Goal: Task Accomplishment & Management: Complete application form

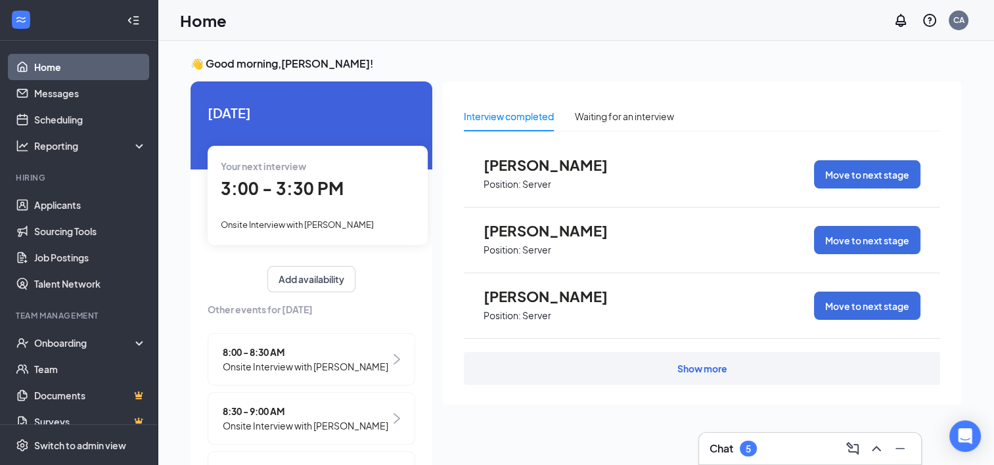
click at [288, 201] on div "3:00 - 3:30 PM" at bounding box center [318, 188] width 194 height 27
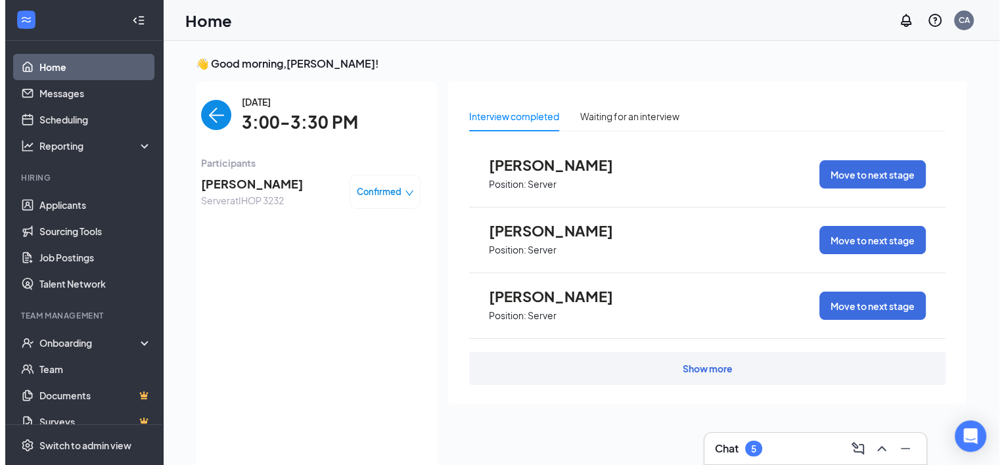
scroll to position [5, 0]
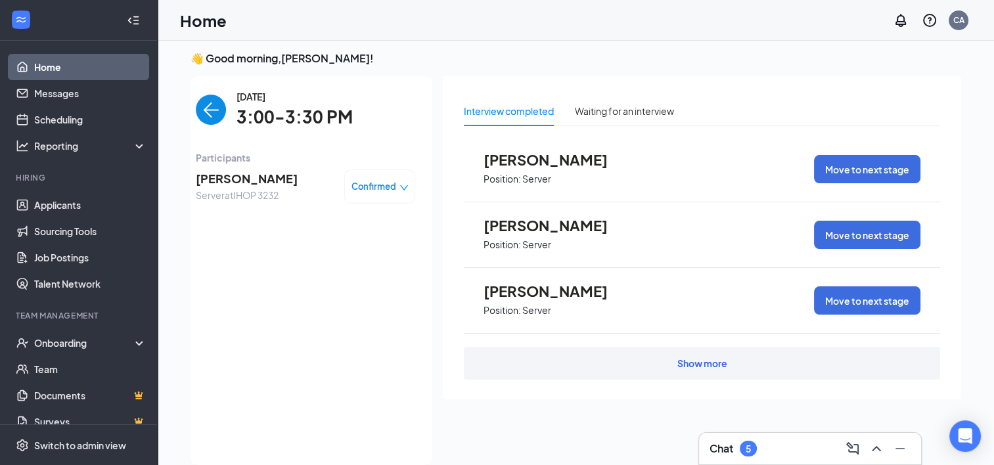
click at [269, 183] on span "[PERSON_NAME]" at bounding box center [247, 178] width 102 height 18
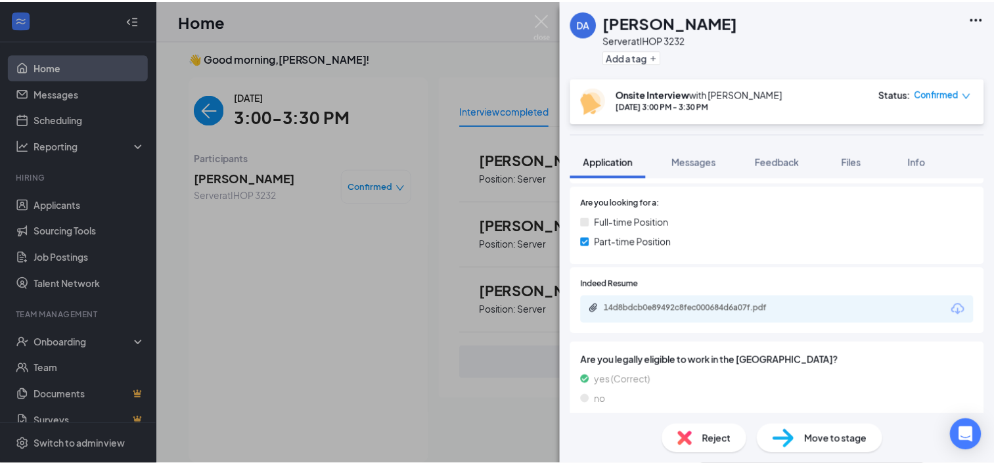
scroll to position [460, 0]
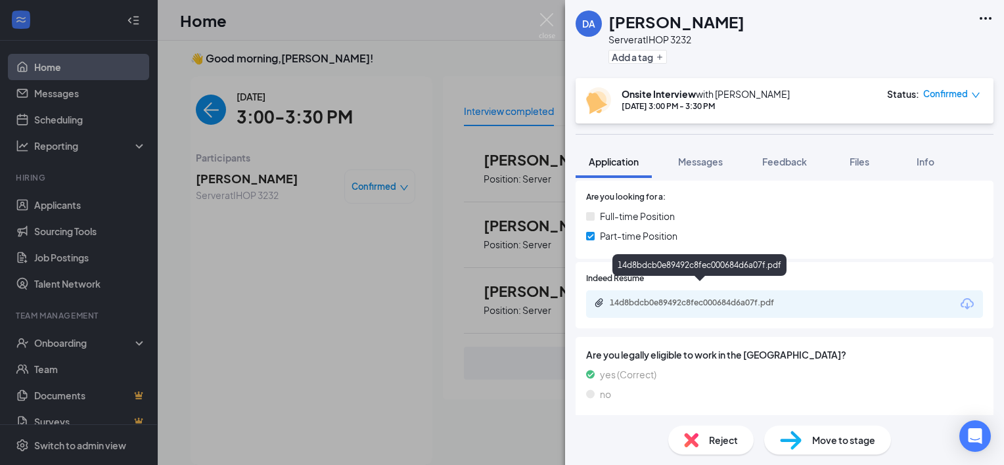
click at [692, 298] on div "14d8bdcb0e89492c8fec000684d6a07f.pdf" at bounding box center [702, 303] width 184 height 11
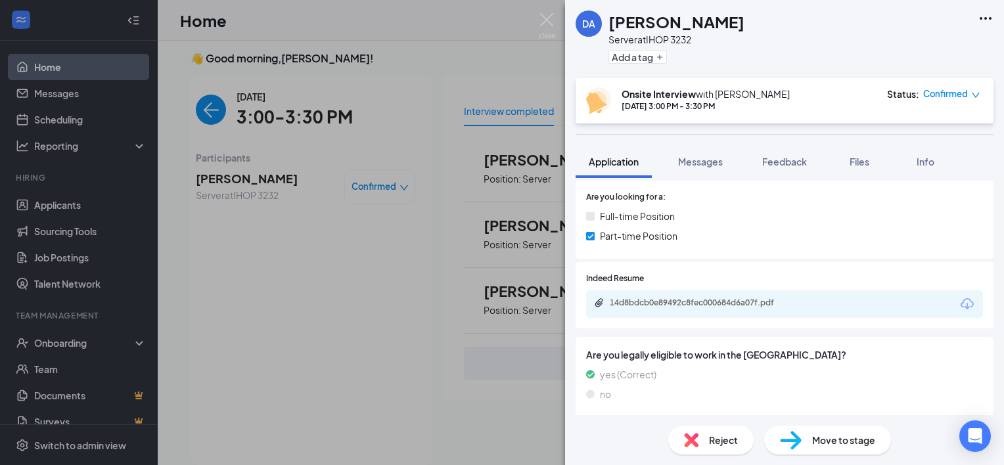
click at [289, 181] on div "DA [PERSON_NAME] Server at IHOP 3232 Add a tag Onsite Interview with [PERSON_NA…" at bounding box center [502, 232] width 1004 height 465
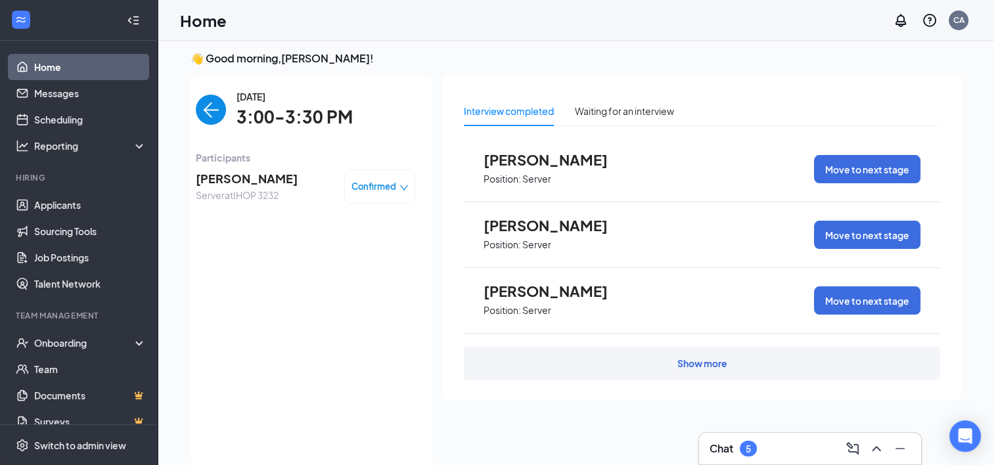
click at [196, 101] on img "back-button" at bounding box center [211, 110] width 30 height 30
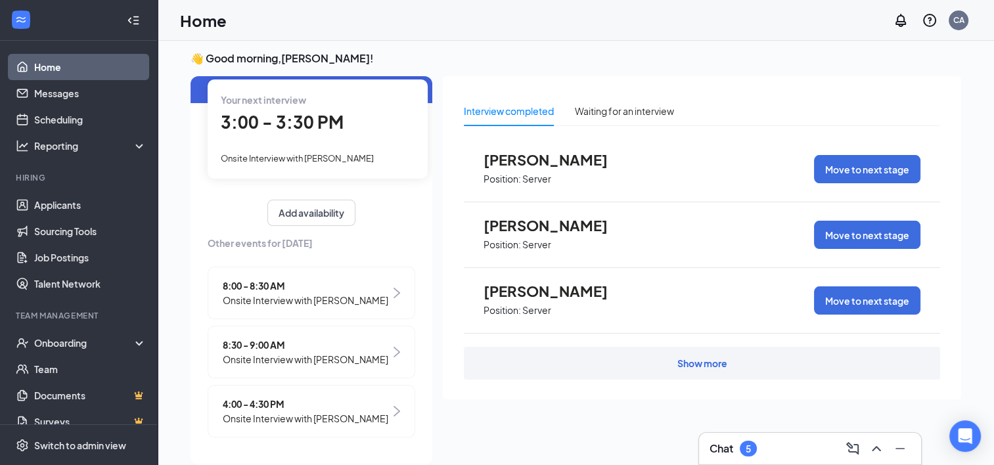
scroll to position [74, 0]
click at [339, 411] on span "Onsite Interview with [PERSON_NAME]" at bounding box center [306, 418] width 166 height 14
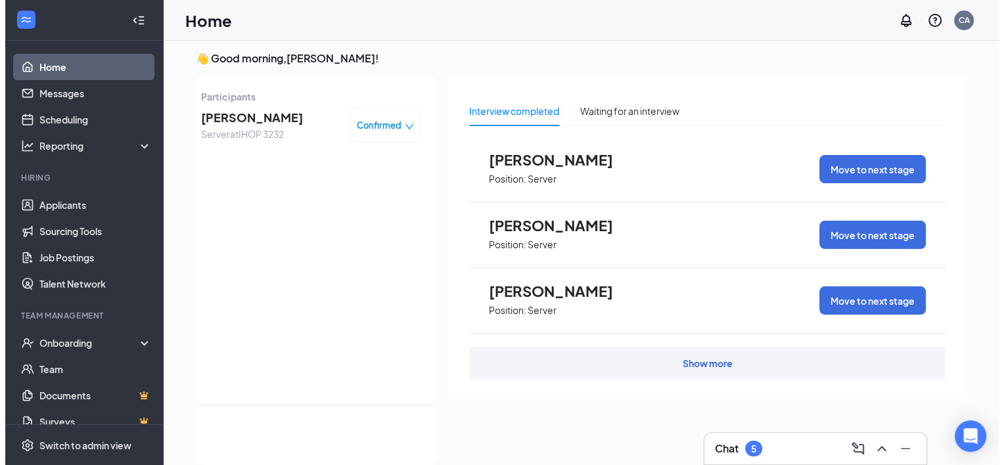
scroll to position [0, 0]
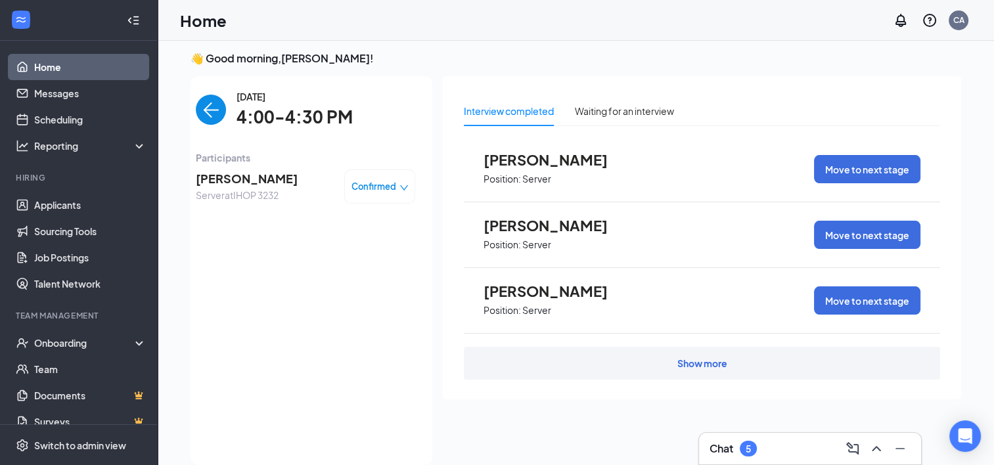
click at [234, 181] on span "[PERSON_NAME]" at bounding box center [247, 178] width 102 height 18
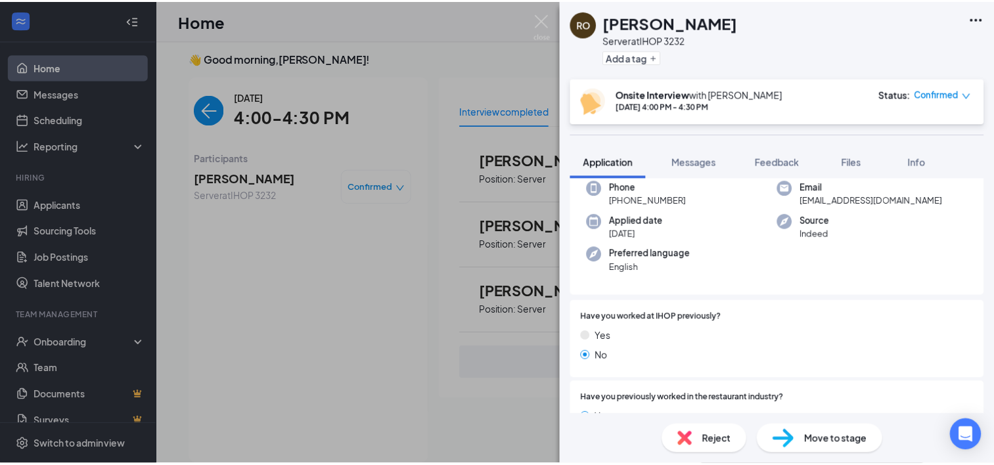
scroll to position [394, 0]
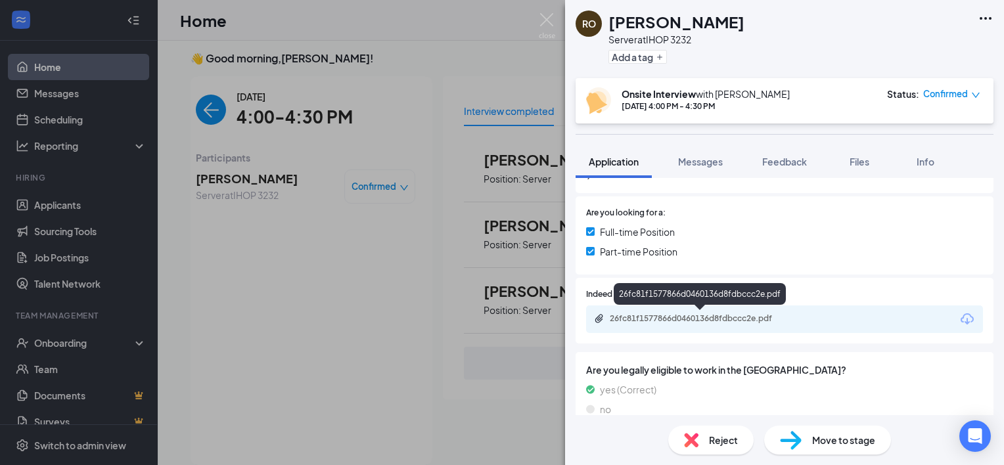
click at [684, 319] on div "26fc81f1577866d0460136d8fdbccc2e.pdf" at bounding box center [702, 318] width 184 height 11
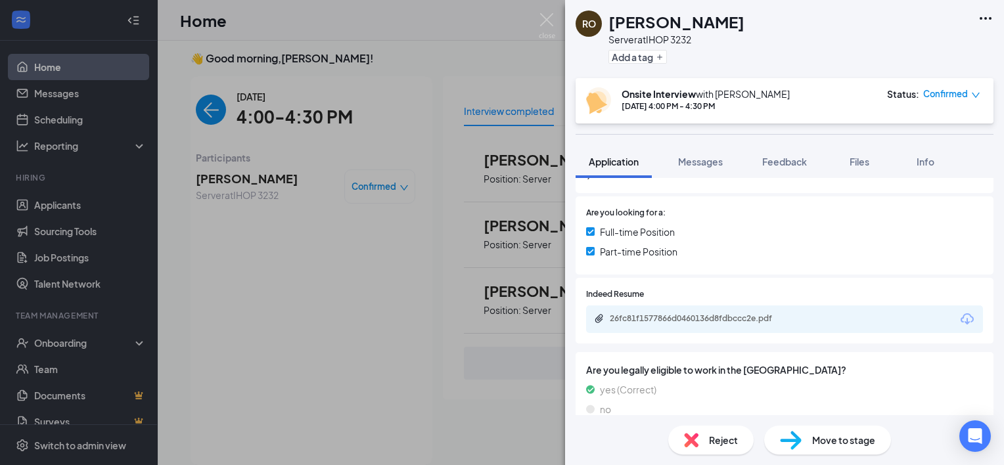
click at [258, 187] on div "RO [PERSON_NAME] Server at IHOP 3232 Add a tag Onsite Interview with [PERSON_NA…" at bounding box center [502, 232] width 1004 height 465
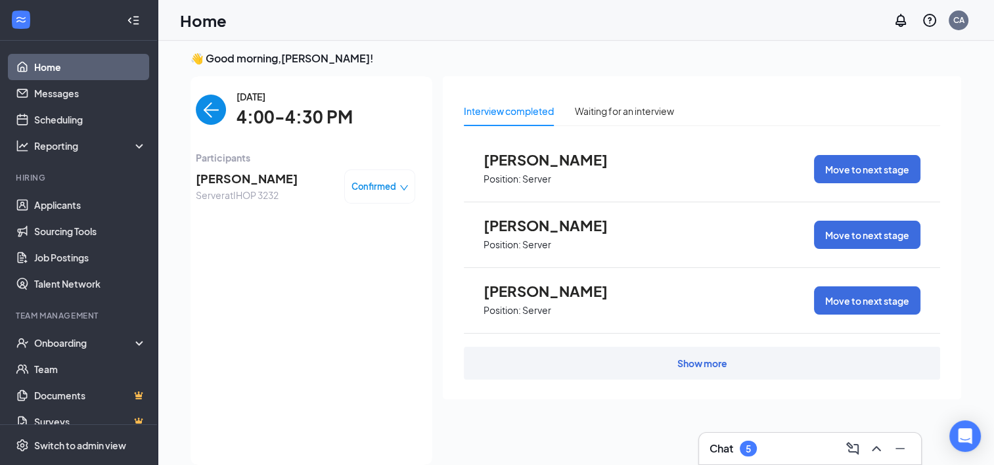
click at [210, 108] on img "back-button" at bounding box center [211, 110] width 30 height 30
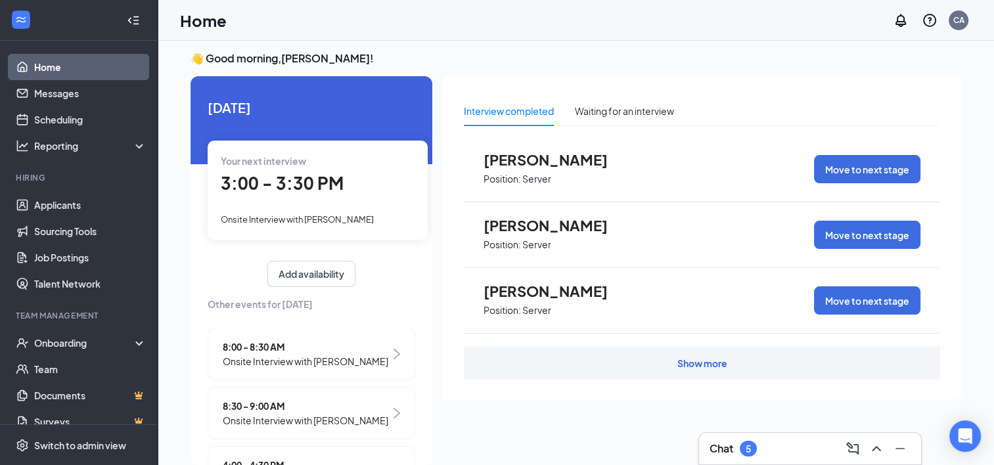
click at [316, 215] on span "Onsite Interview with [PERSON_NAME]" at bounding box center [297, 219] width 153 height 11
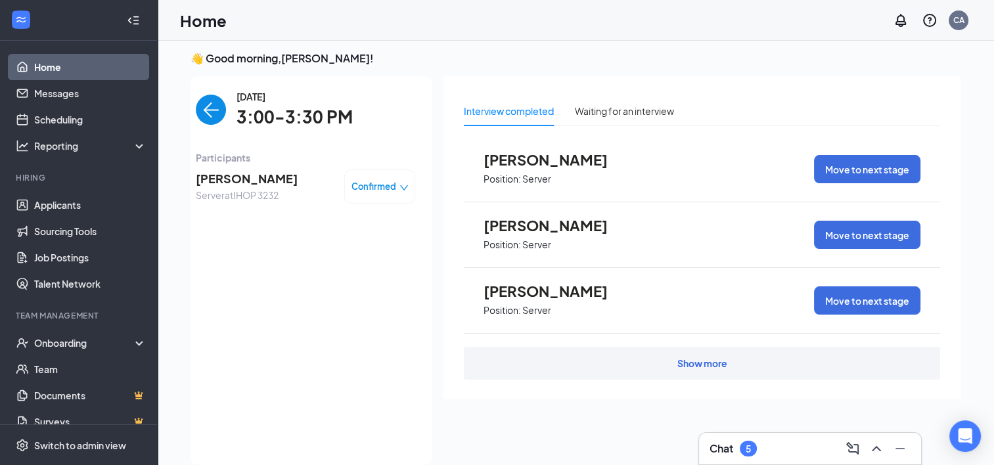
click at [371, 185] on span "Confirmed" at bounding box center [373, 186] width 45 height 13
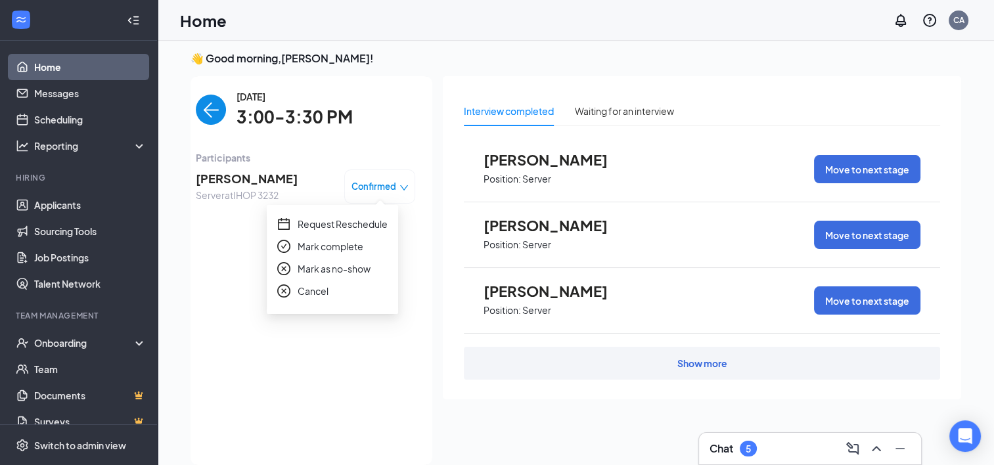
click at [326, 252] on span "Mark complete" at bounding box center [331, 246] width 66 height 14
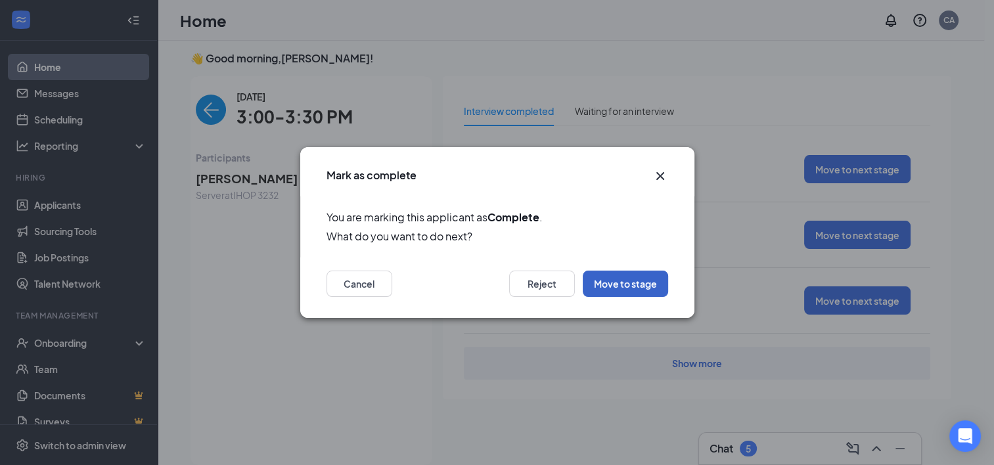
click at [615, 276] on button "Move to stage" at bounding box center [625, 284] width 85 height 26
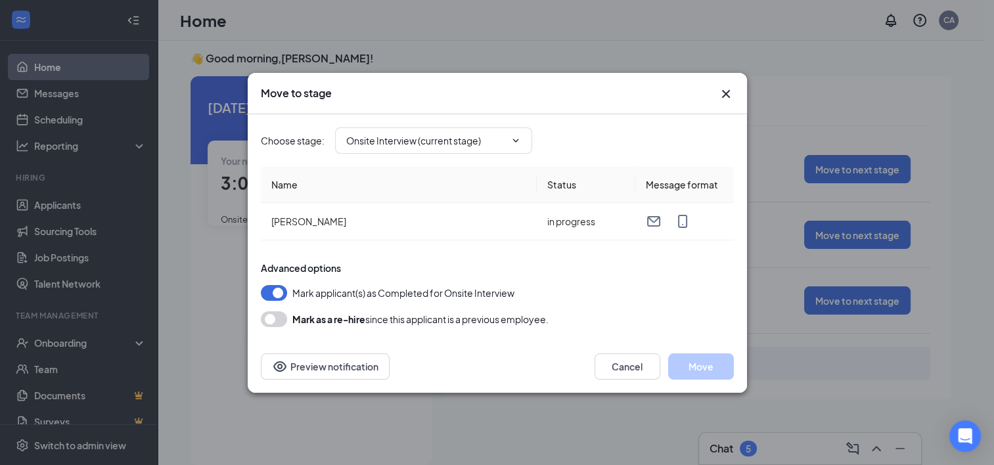
type input "Hiring Complete (final stage)"
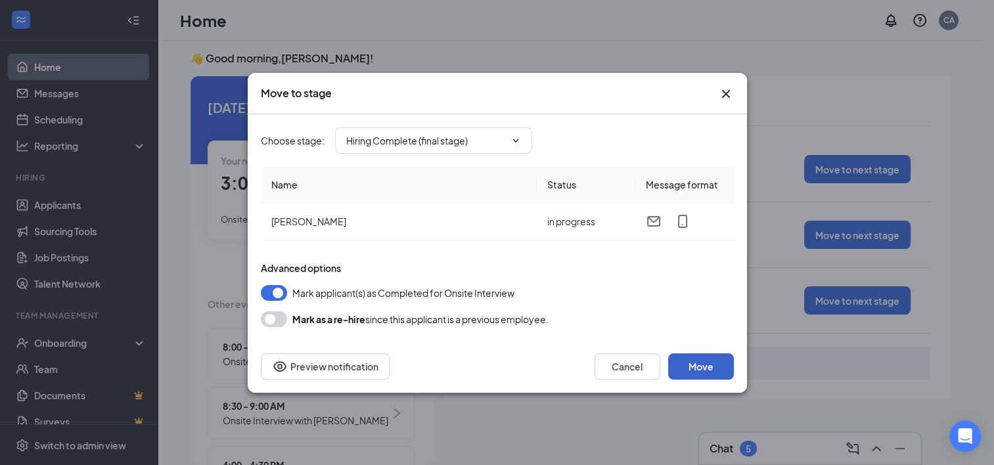
click at [690, 360] on button "Move" at bounding box center [701, 366] width 66 height 26
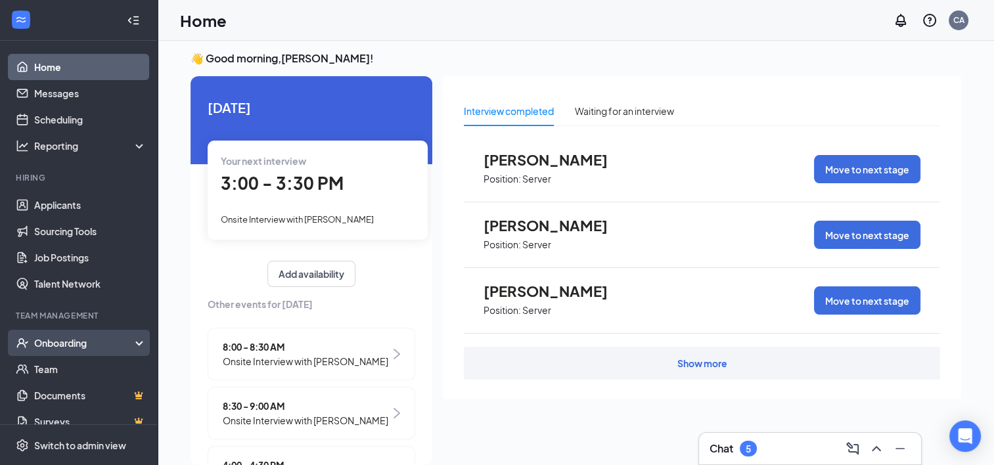
click at [116, 338] on div "Onboarding" at bounding box center [84, 342] width 101 height 13
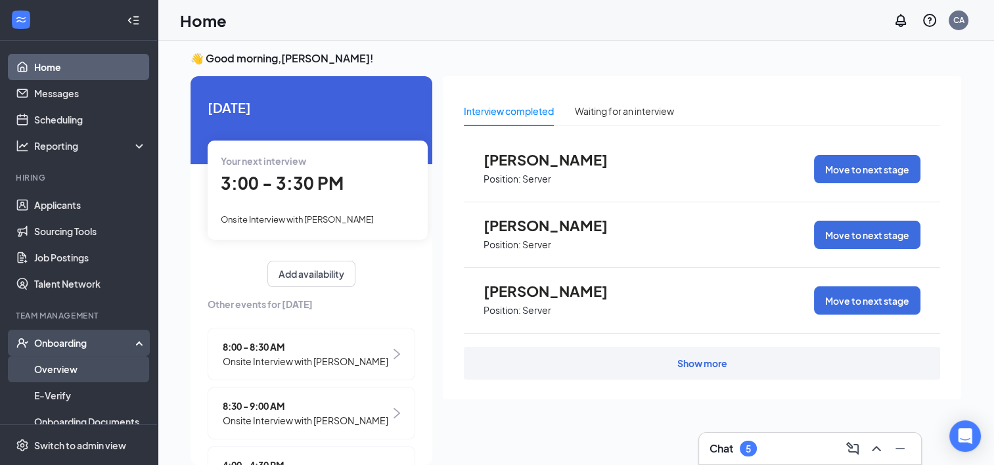
click at [79, 374] on link "Overview" at bounding box center [90, 369] width 112 height 26
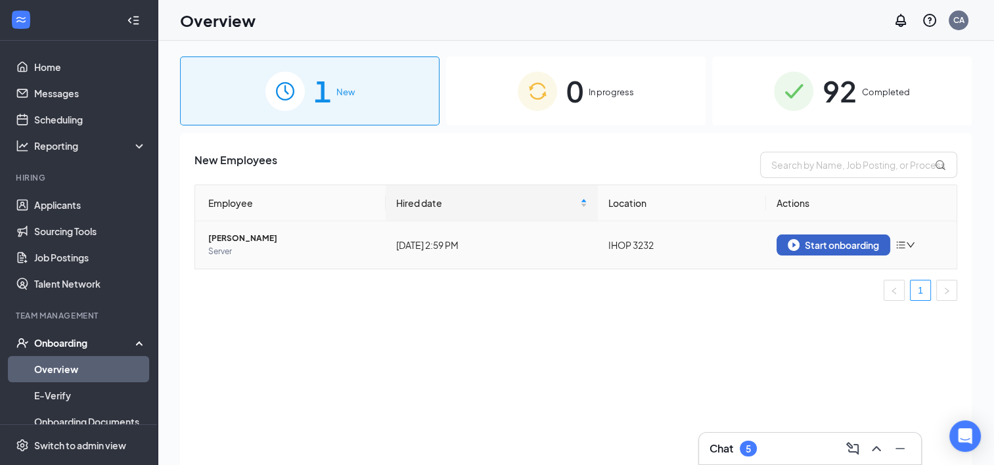
click at [843, 243] on div "Start onboarding" at bounding box center [833, 245] width 91 height 12
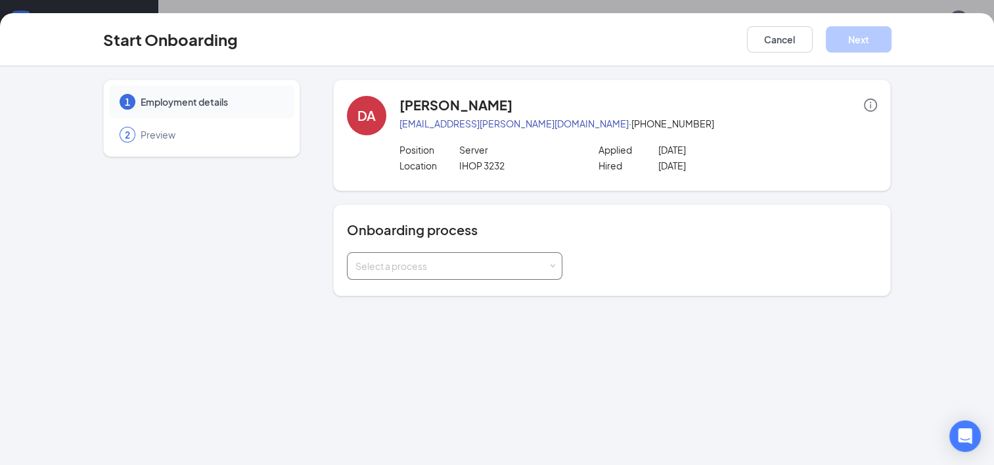
click at [465, 265] on div "Select a process" at bounding box center [451, 265] width 192 height 13
click at [415, 297] on span "Employee Onboarding" at bounding box center [400, 293] width 99 height 12
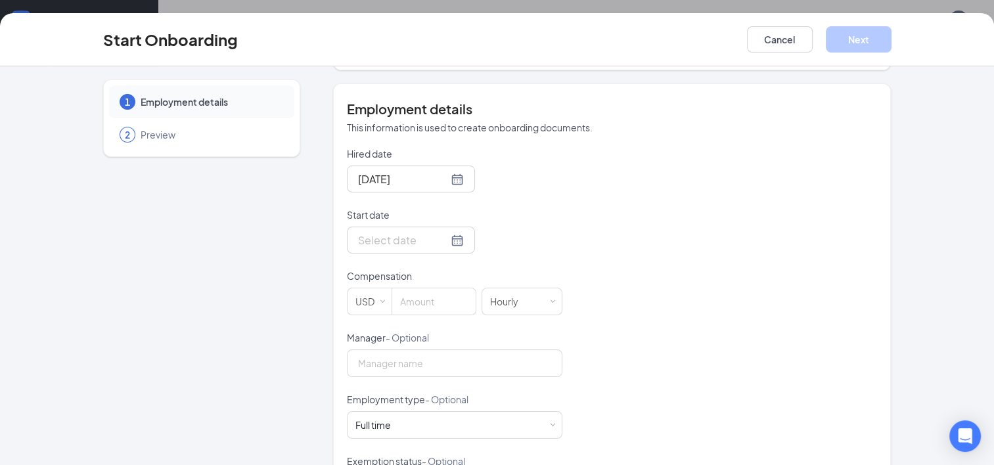
scroll to position [263, 0]
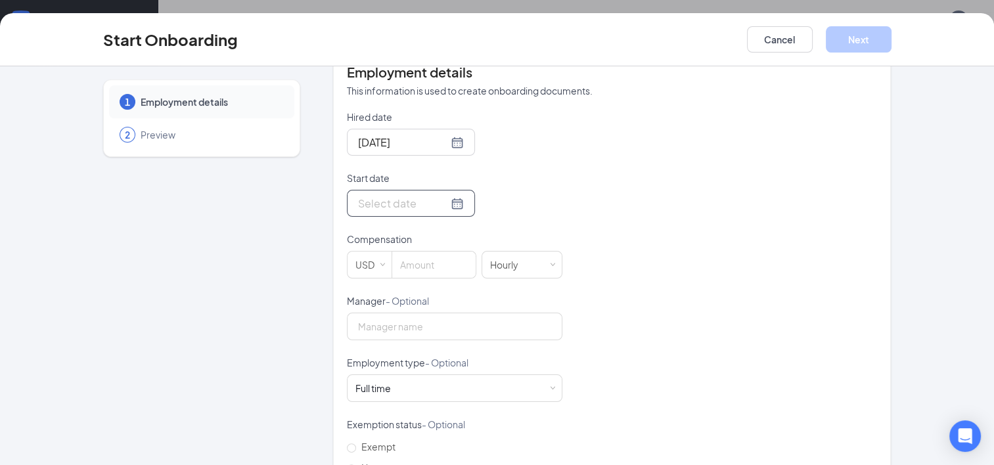
click at [369, 201] on input "Start date" at bounding box center [403, 203] width 90 height 16
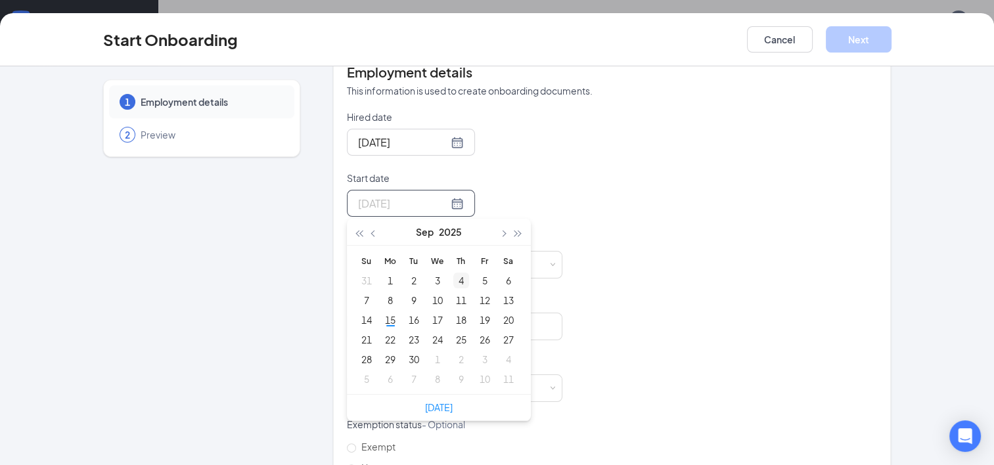
type input "[DATE]"
click at [455, 317] on div "18" at bounding box center [461, 320] width 16 height 16
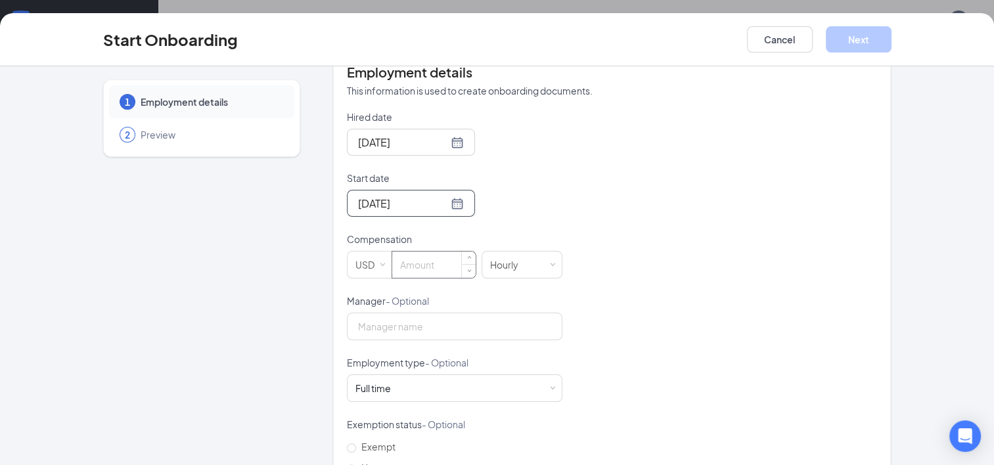
click at [404, 268] on input at bounding box center [433, 265] width 83 height 26
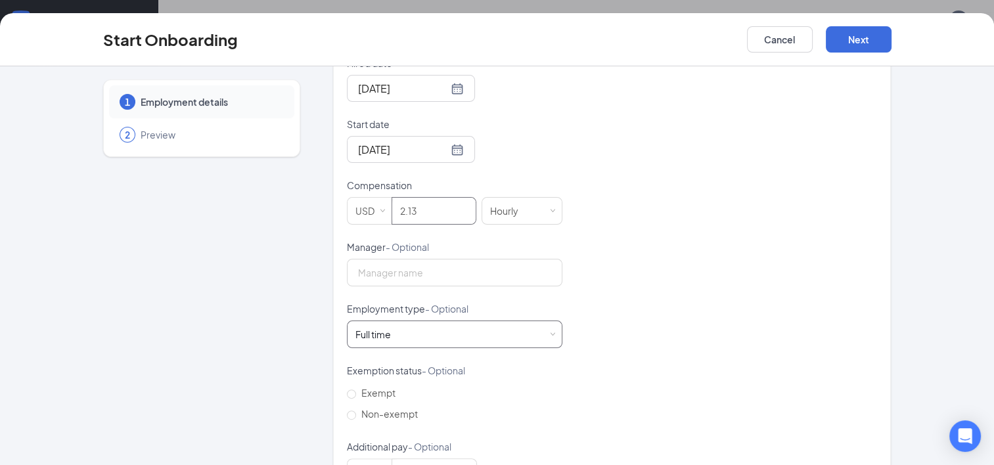
scroll to position [365, 0]
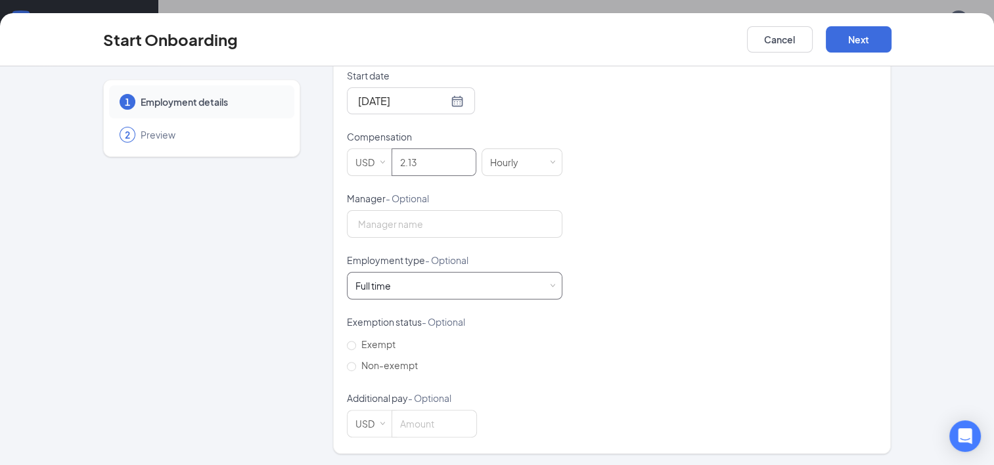
type input "2.13"
click at [406, 286] on div "Full time Works 30+ hours per week and is reasonably expected to work" at bounding box center [454, 286] width 198 height 26
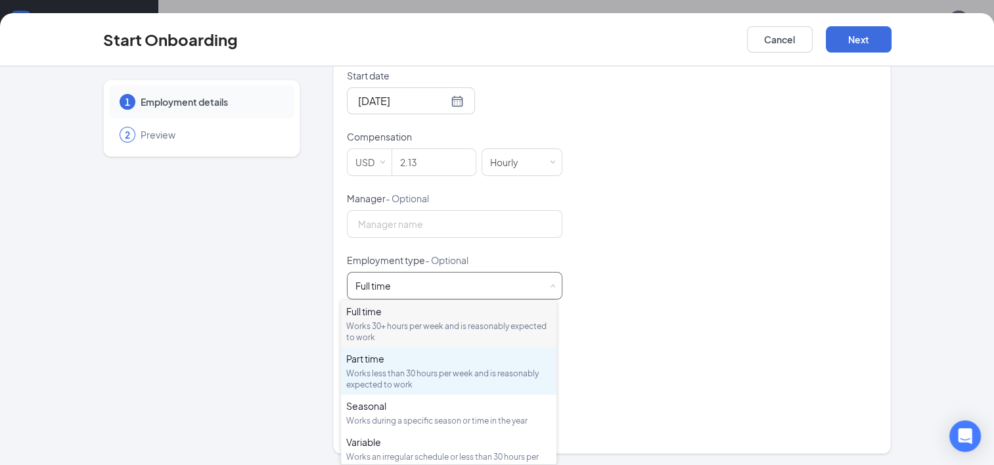
click at [393, 359] on div "Part time" at bounding box center [448, 358] width 205 height 13
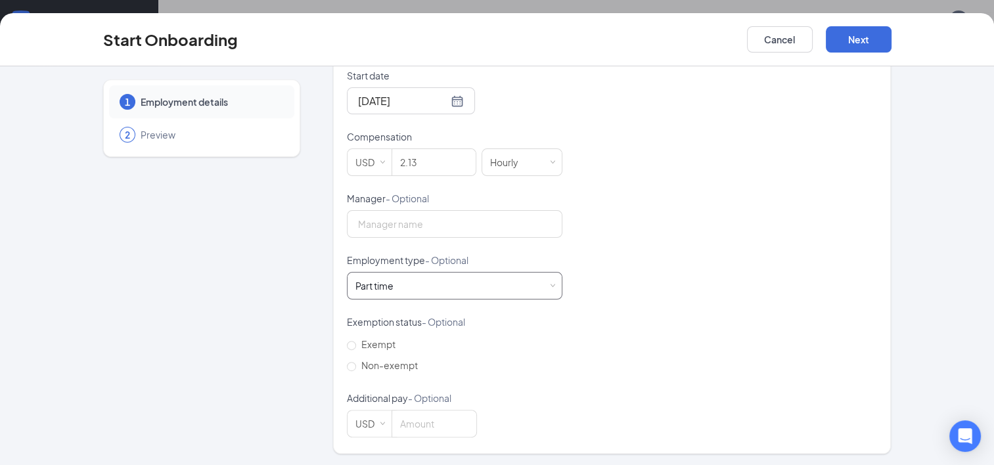
scroll to position [59, 0]
click at [869, 30] on button "Next" at bounding box center [859, 39] width 66 height 26
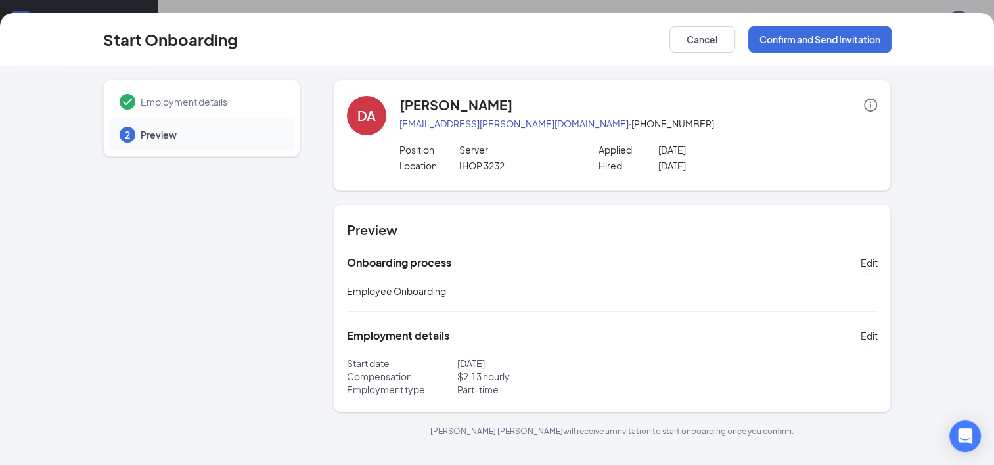
scroll to position [0, 0]
click at [793, 34] on button "Confirm and Send Invitation" at bounding box center [819, 39] width 143 height 26
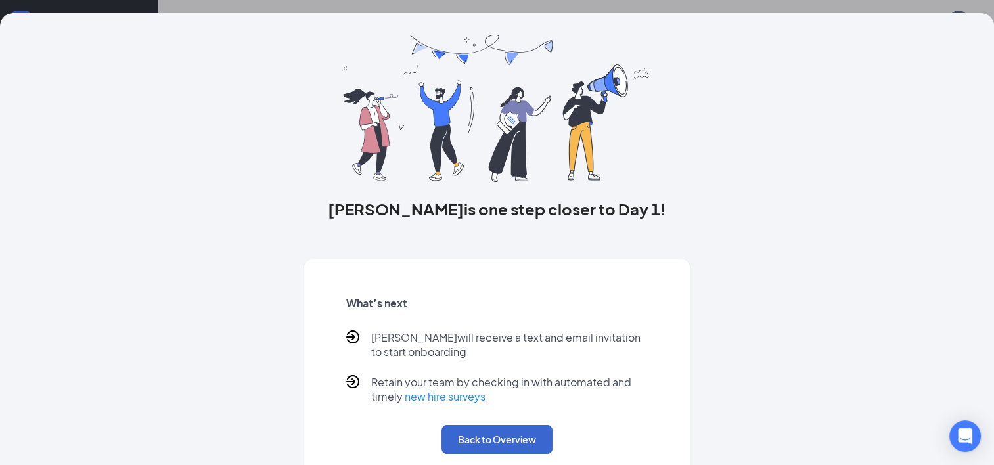
scroll to position [56, 0]
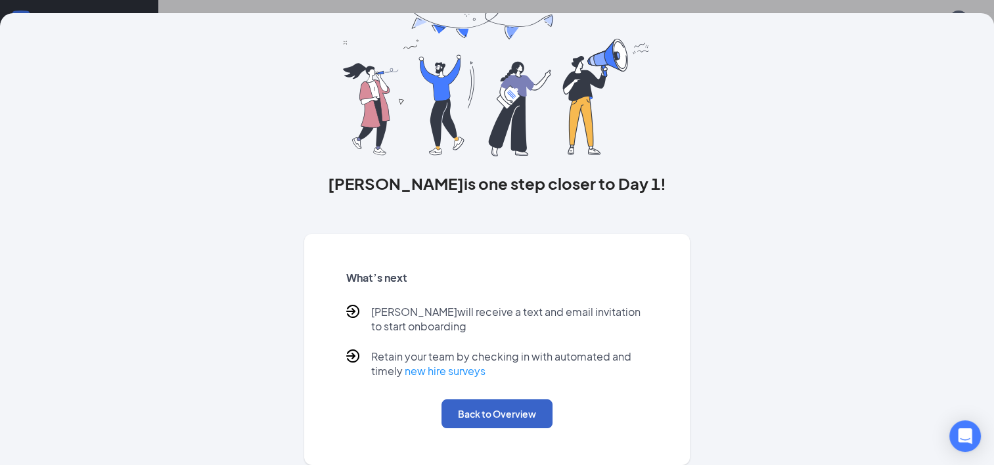
click at [505, 405] on button "Back to Overview" at bounding box center [496, 413] width 111 height 29
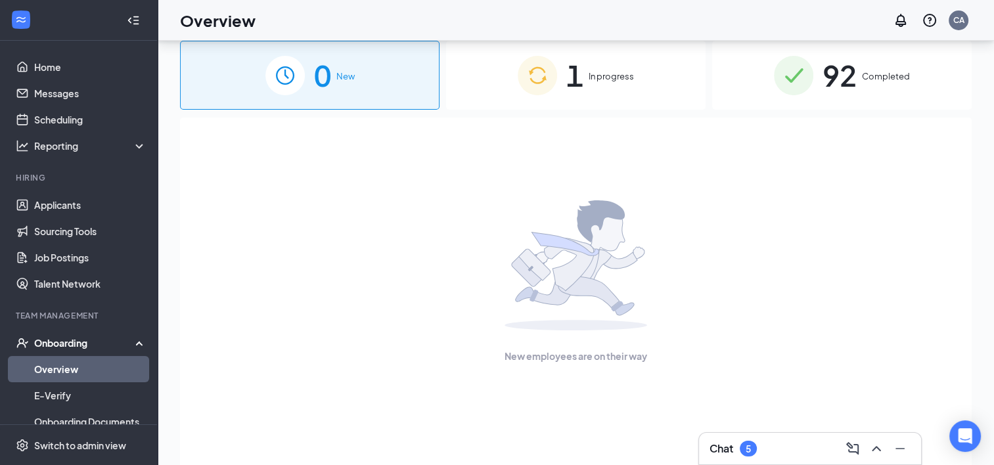
scroll to position [0, 0]
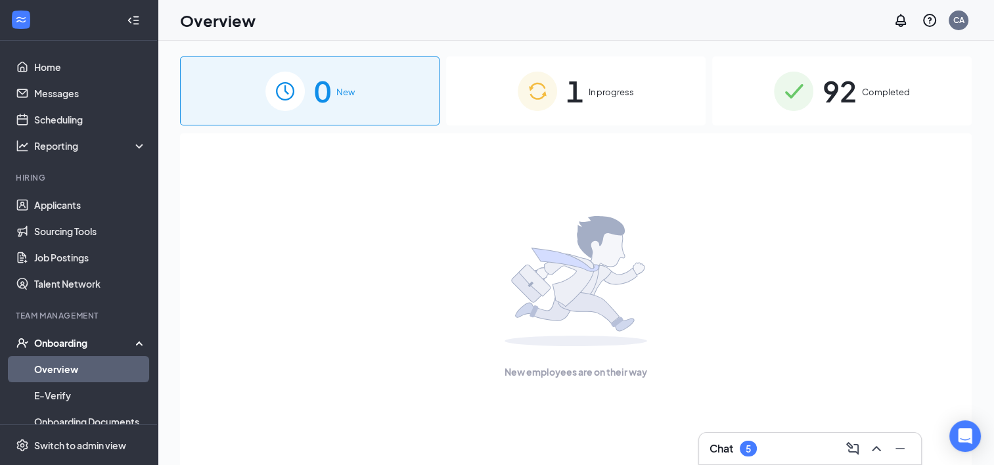
click at [594, 90] on span "In progress" at bounding box center [611, 91] width 45 height 13
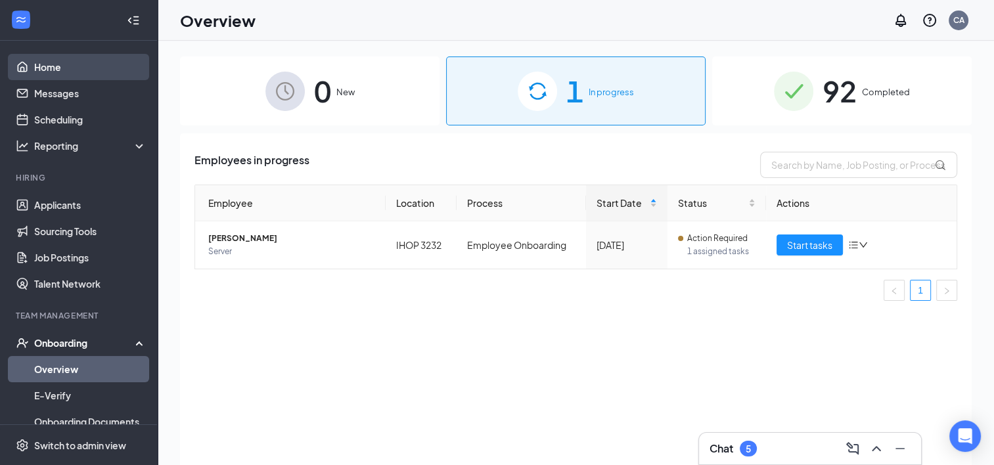
click at [51, 63] on link "Home" at bounding box center [90, 67] width 112 height 26
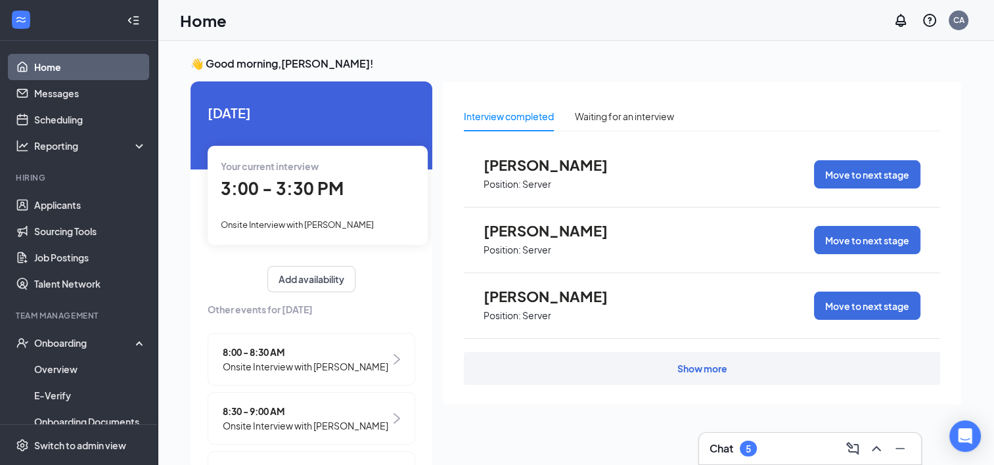
click at [53, 68] on link "Home" at bounding box center [90, 67] width 112 height 26
